Goal: Information Seeking & Learning: Learn about a topic

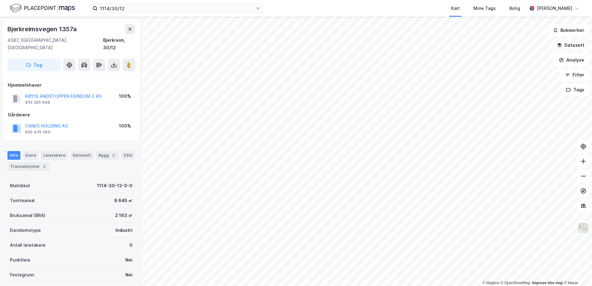
click at [571, 43] on button "Datasett" at bounding box center [570, 45] width 38 height 12
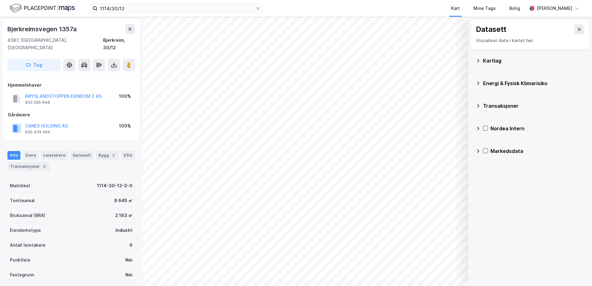
click at [489, 62] on div "Kartlag" at bounding box center [533, 60] width 101 height 7
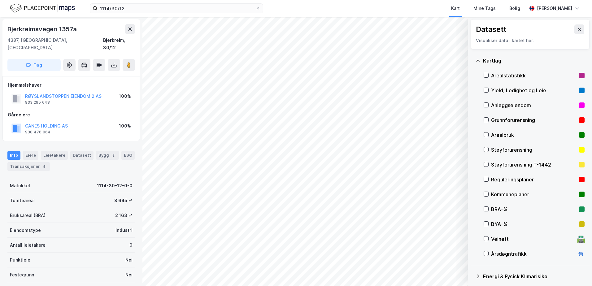
click at [503, 119] on div "Grunnforurensning" at bounding box center [533, 119] width 85 height 7
click at [503, 120] on div "Grunnforurensning" at bounding box center [533, 119] width 85 height 7
click at [478, 61] on icon at bounding box center [477, 60] width 5 height 5
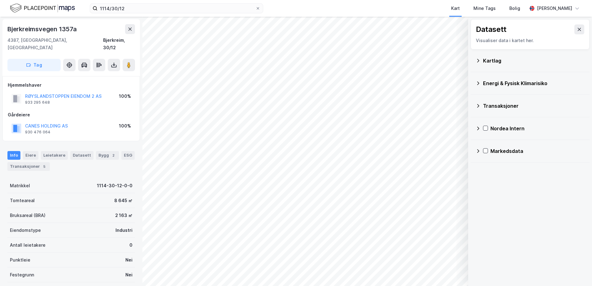
click at [490, 84] on div "Energi & Fysisk Klimarisiko" at bounding box center [533, 83] width 101 height 7
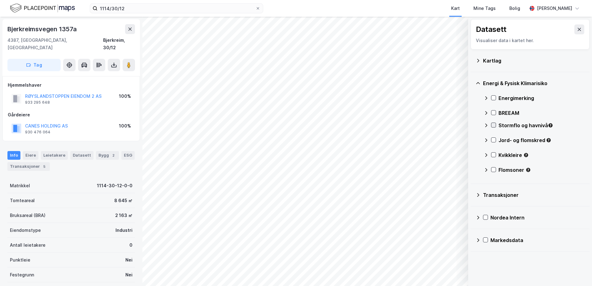
click at [493, 124] on icon at bounding box center [493, 125] width 4 height 4
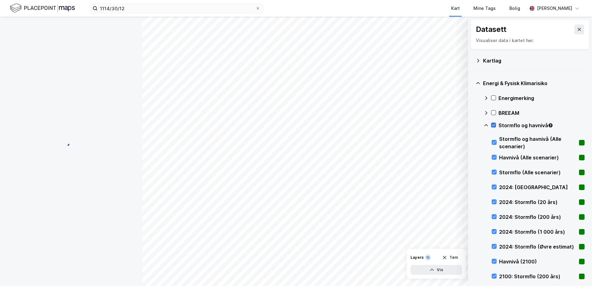
click at [492, 124] on icon at bounding box center [493, 125] width 4 height 4
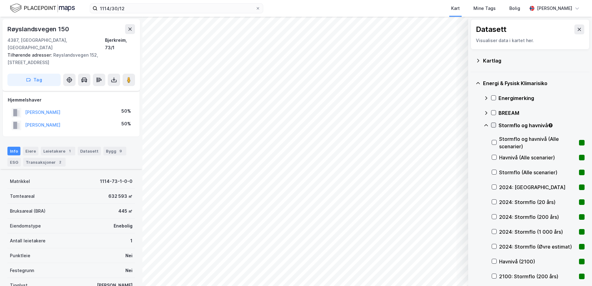
scroll to position [51, 0]
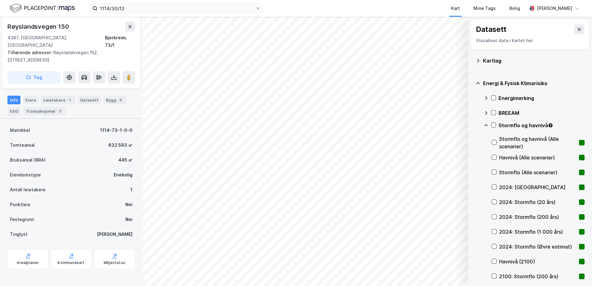
click at [484, 126] on icon at bounding box center [485, 125] width 5 height 5
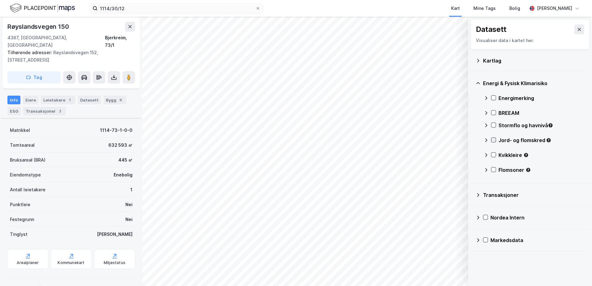
click at [493, 139] on icon at bounding box center [493, 140] width 4 height 4
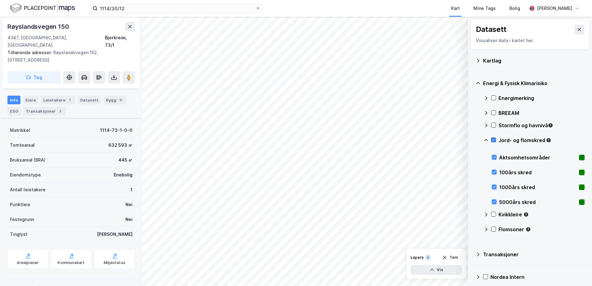
click at [492, 140] on icon at bounding box center [493, 140] width 4 height 4
click at [488, 140] on icon at bounding box center [485, 140] width 5 height 5
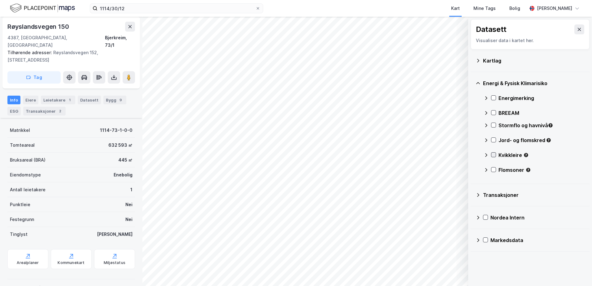
click at [494, 154] on icon at bounding box center [493, 155] width 4 height 4
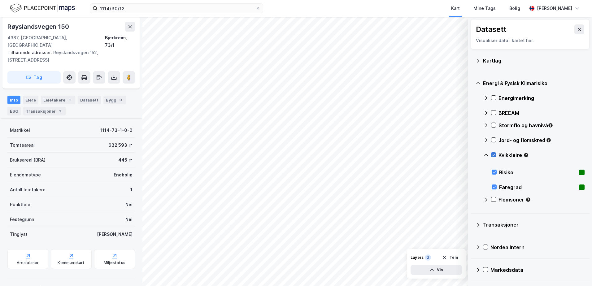
click at [494, 154] on icon at bounding box center [493, 155] width 4 height 4
click at [484, 154] on icon at bounding box center [485, 155] width 5 height 5
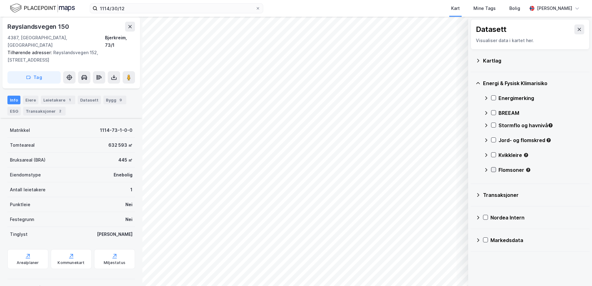
click at [493, 170] on icon at bounding box center [493, 169] width 4 height 4
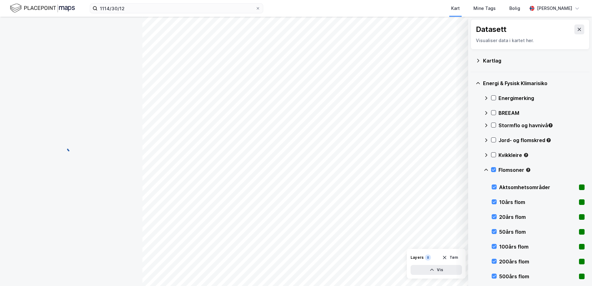
scroll to position [51, 0]
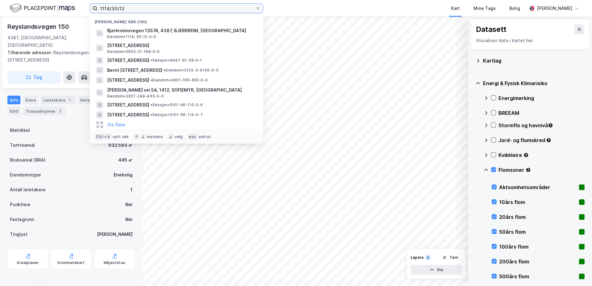
click at [141, 10] on input "1114/30/12" at bounding box center [176, 8] width 158 height 9
click at [258, 8] on icon at bounding box center [258, 8] width 4 height 4
click at [255, 8] on input "1114/30/12" at bounding box center [176, 8] width 158 height 9
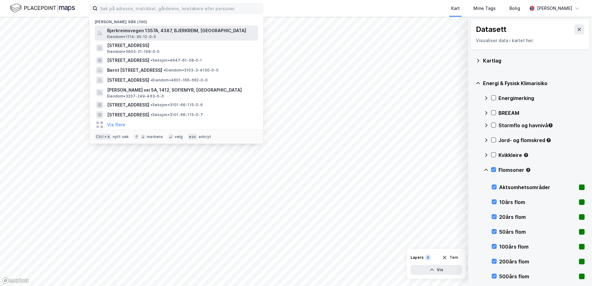
click at [133, 29] on span "Bjerkreimsvegen 1357A, 4387, BJERKREIM, [GEOGRAPHIC_DATA]" at bounding box center [181, 30] width 149 height 7
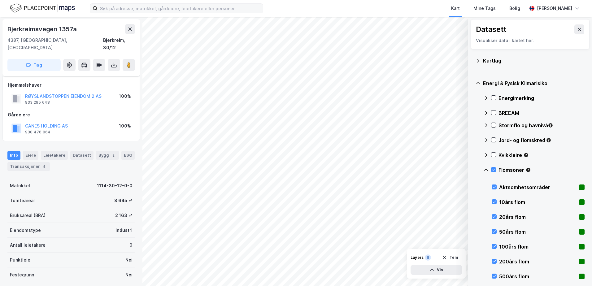
scroll to position [51, 0]
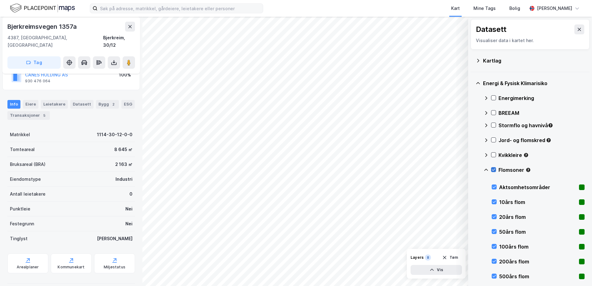
click at [494, 169] on icon at bounding box center [493, 169] width 4 height 4
click at [486, 170] on icon at bounding box center [485, 169] width 5 height 5
